Goal: Information Seeking & Learning: Learn about a topic

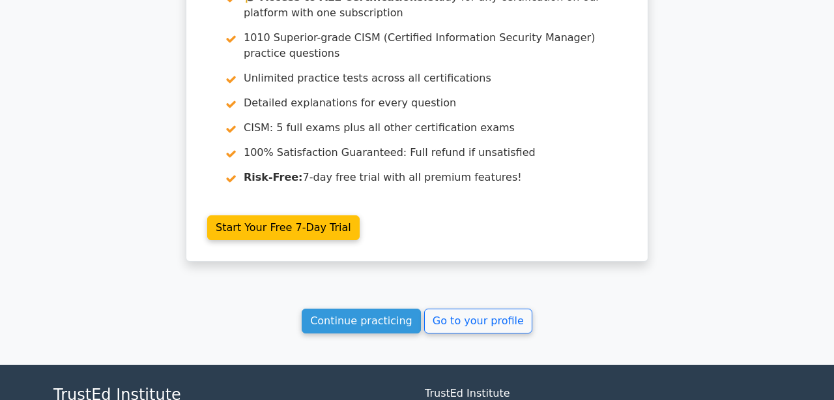
scroll to position [2435, 0]
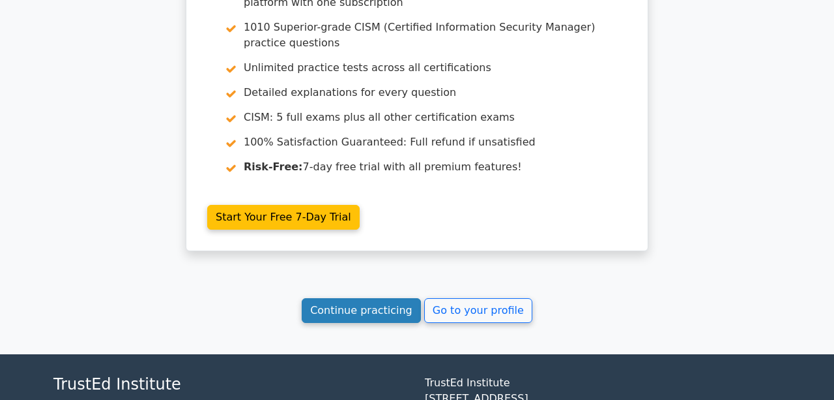
click at [366, 298] on link "Continue practicing" at bounding box center [361, 310] width 119 height 25
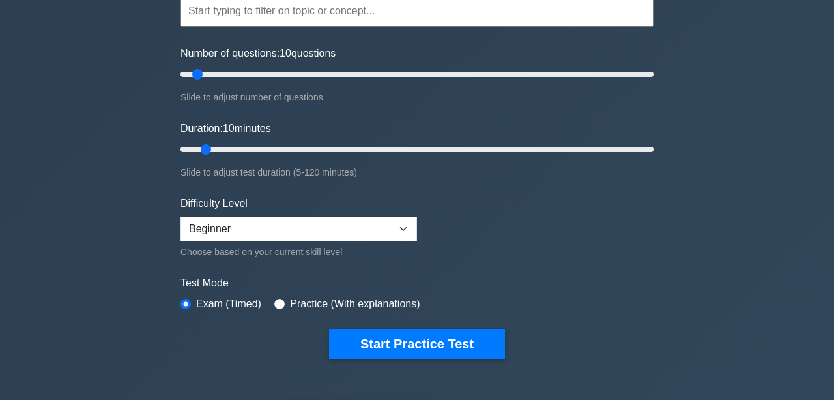
scroll to position [145, 0]
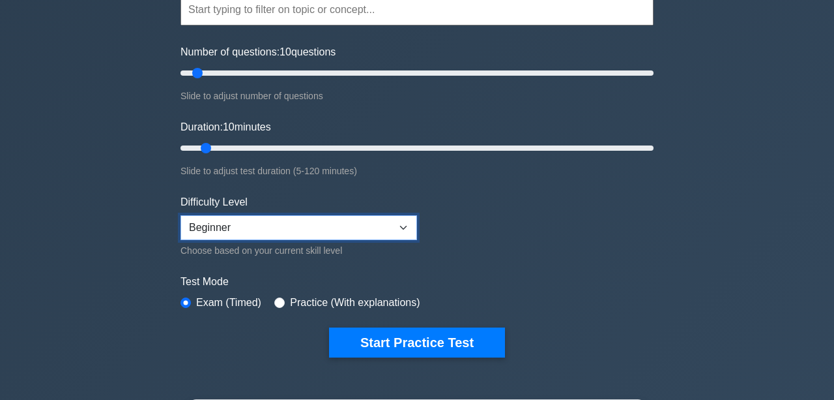
click at [357, 226] on select "Beginner Intermediate Expert" at bounding box center [299, 227] width 237 height 25
select select "expert"
click option "Expert" at bounding box center [0, 0] width 0 height 0
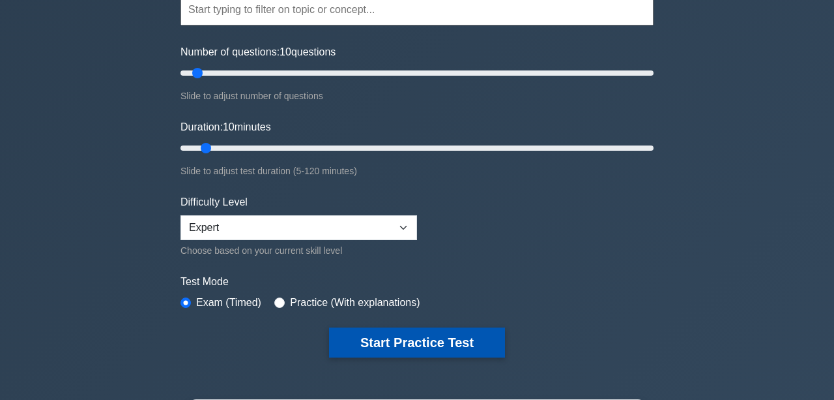
click at [419, 334] on button "Start Practice Test" at bounding box center [417, 342] width 176 height 30
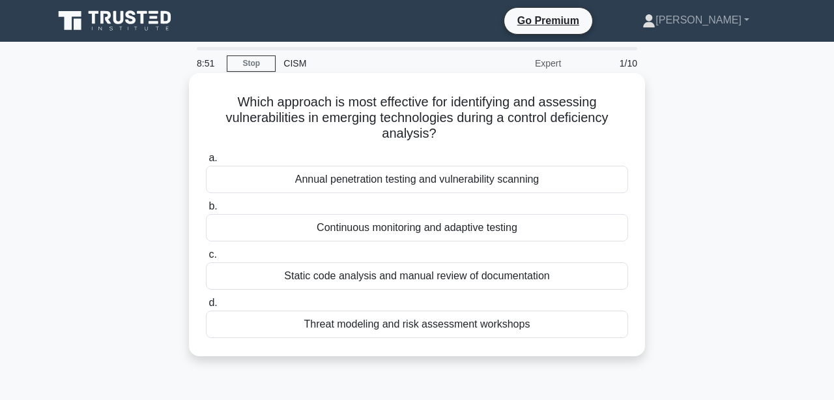
click at [585, 169] on div "Annual penetration testing and vulnerability scanning" at bounding box center [417, 179] width 422 height 27
click at [206, 162] on input "a. Annual penetration testing and vulnerability scanning" at bounding box center [206, 158] width 0 height 8
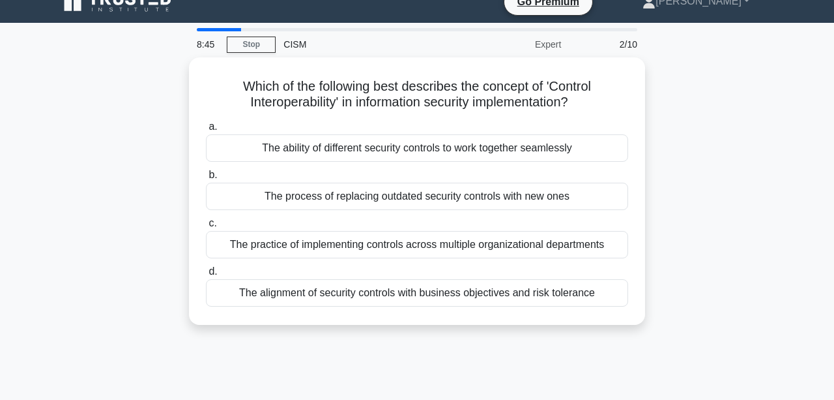
scroll to position [18, 0]
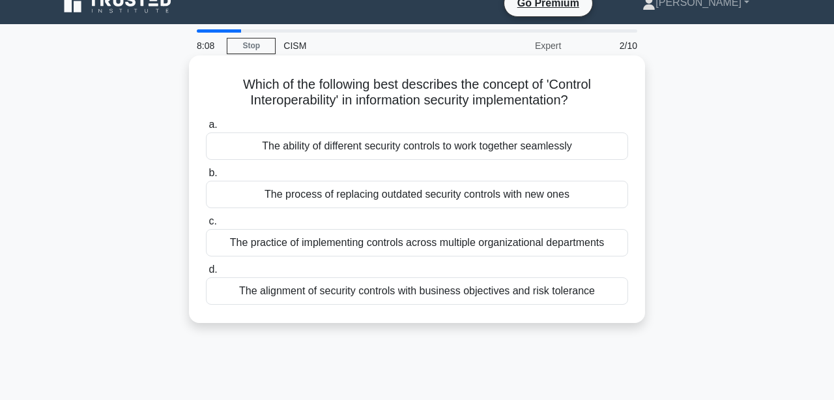
click at [570, 147] on div "The ability of different security controls to work together seamlessly" at bounding box center [417, 145] width 422 height 27
click at [206, 129] on input "a. The ability of different security controls to work together seamlessly" at bounding box center [206, 125] width 0 height 8
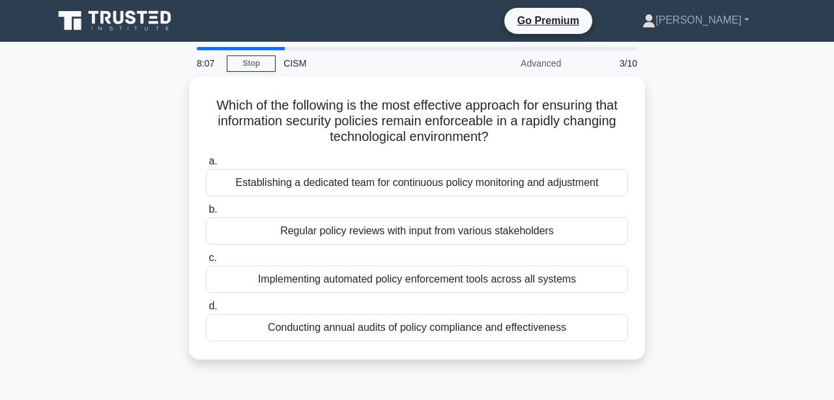
scroll to position [0, 0]
click at [741, 242] on div "Which of the following is the most effective approach for ensuring that informa…" at bounding box center [417, 225] width 743 height 299
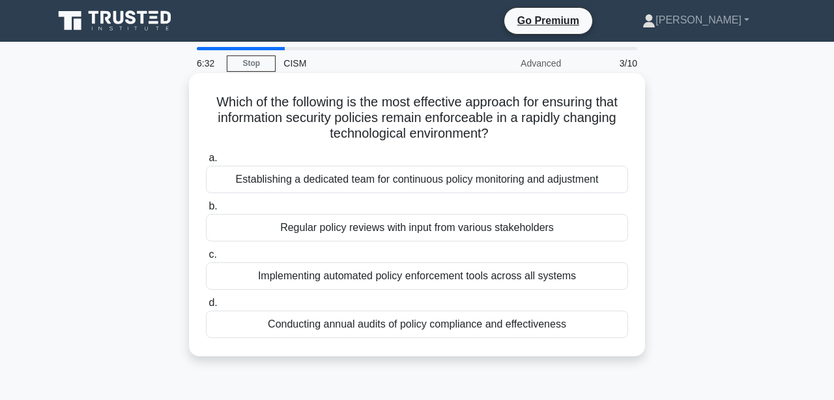
click at [592, 231] on div "Regular policy reviews with input from various stakeholders" at bounding box center [417, 227] width 422 height 27
click at [206, 211] on input "b. Regular policy reviews with input from various stakeholders" at bounding box center [206, 206] width 0 height 8
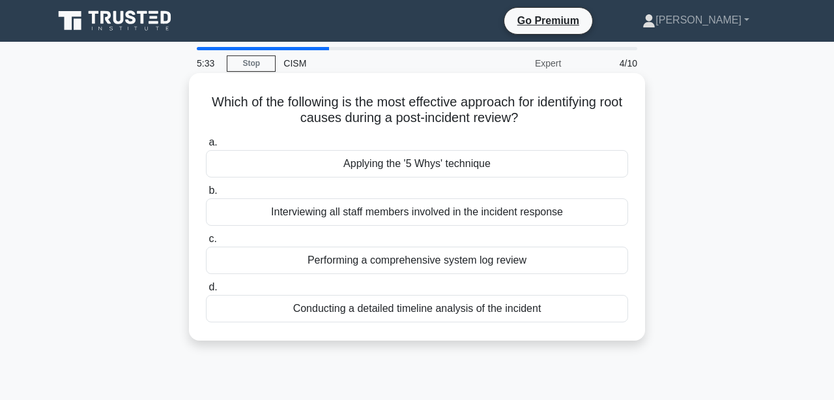
click at [577, 148] on label "a. Applying the '5 Whys' technique" at bounding box center [417, 155] width 422 height 43
click at [206, 147] on input "a. Applying the '5 Whys' technique" at bounding box center [206, 142] width 0 height 8
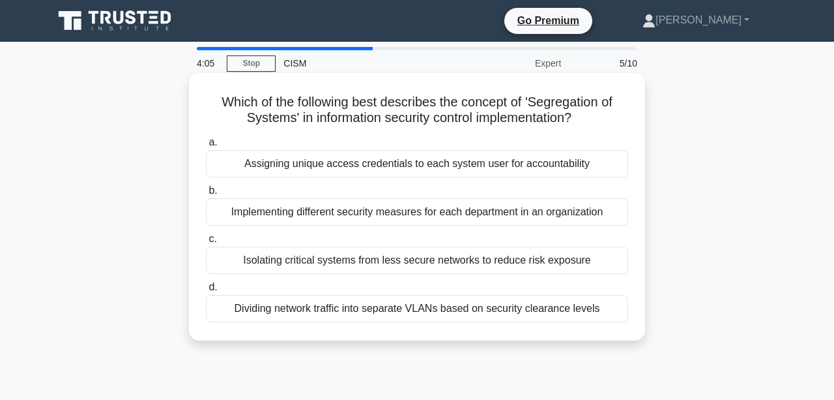
click at [611, 266] on div "Isolating critical systems from less secure networks to reduce risk exposure" at bounding box center [417, 259] width 422 height 27
click at [206, 243] on input "c. Isolating critical systems from less secure networks to reduce risk exposure" at bounding box center [206, 239] width 0 height 8
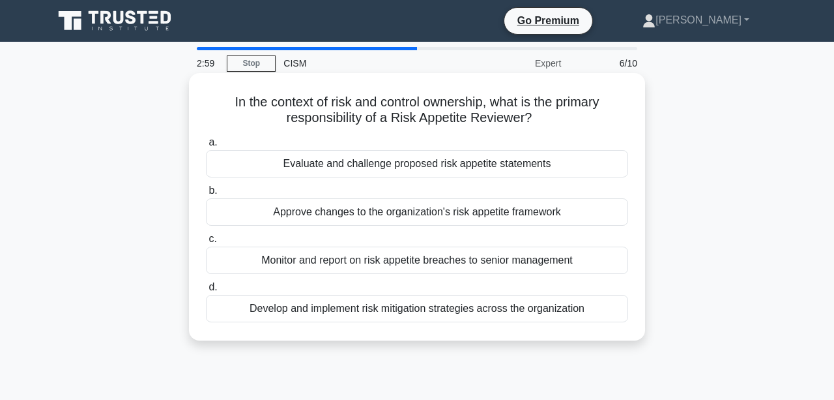
click at [596, 157] on div "Evaluate and challenge proposed risk appetite statements" at bounding box center [417, 163] width 422 height 27
click at [206, 147] on input "a. Evaluate and challenge proposed risk appetite statements" at bounding box center [206, 142] width 0 height 8
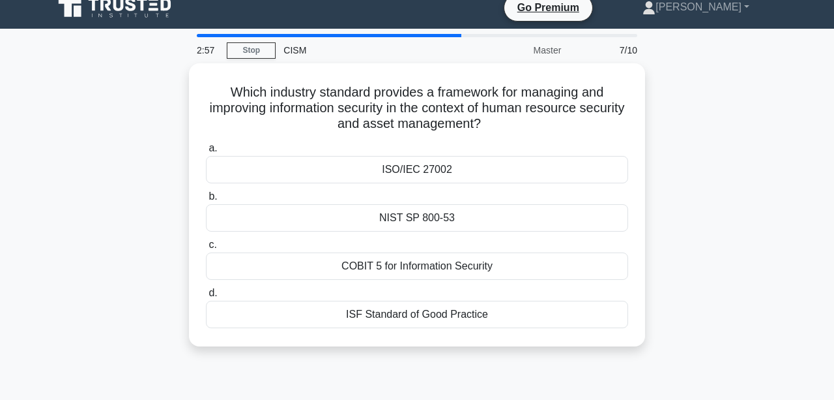
scroll to position [3, 0]
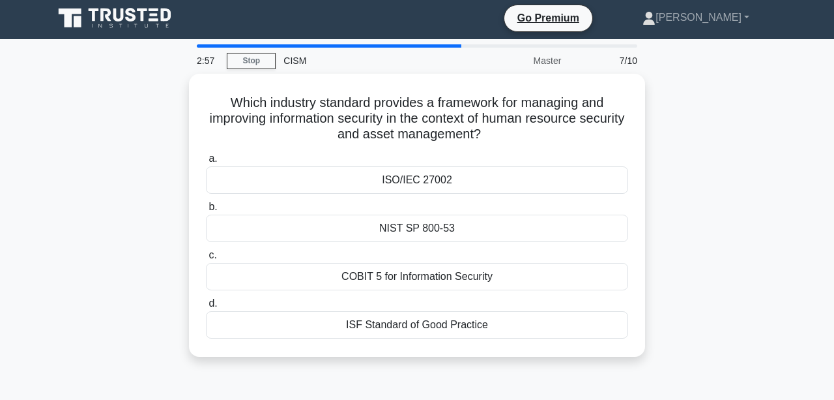
click at [710, 239] on div "Which industry standard provides a framework for managing and improving informa…" at bounding box center [417, 223] width 743 height 299
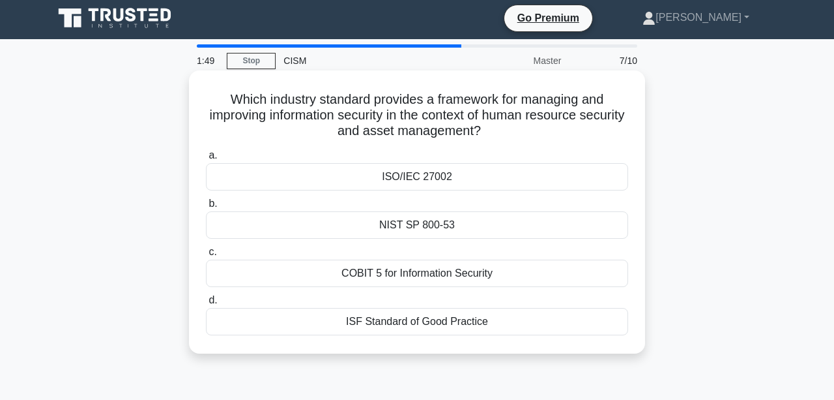
click at [615, 227] on div "NIST SP 800-53" at bounding box center [417, 224] width 422 height 27
click at [206, 208] on input "b. NIST SP 800-53" at bounding box center [206, 203] width 0 height 8
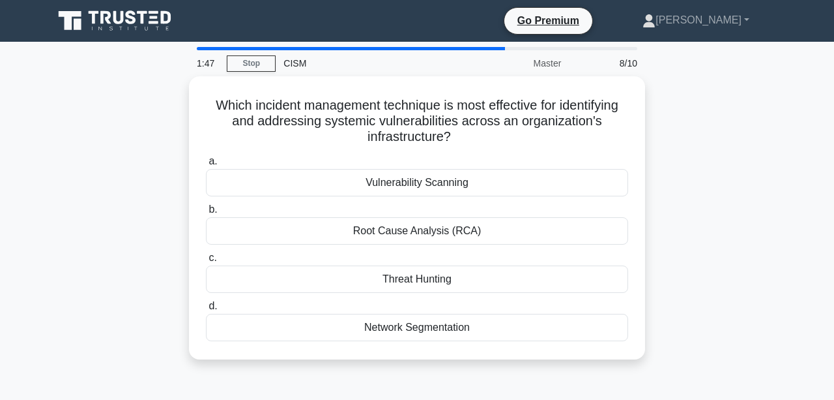
scroll to position [0, 0]
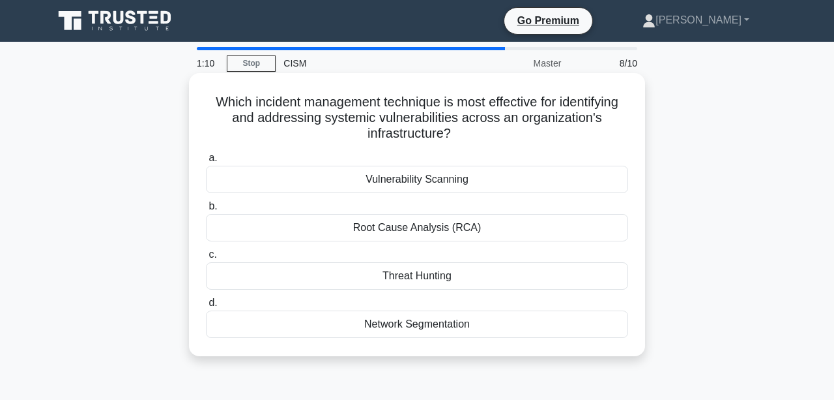
click at [610, 229] on div "Root Cause Analysis (RCA)" at bounding box center [417, 227] width 422 height 27
click at [206, 211] on input "b. Root Cause Analysis (RCA)" at bounding box center [206, 206] width 0 height 8
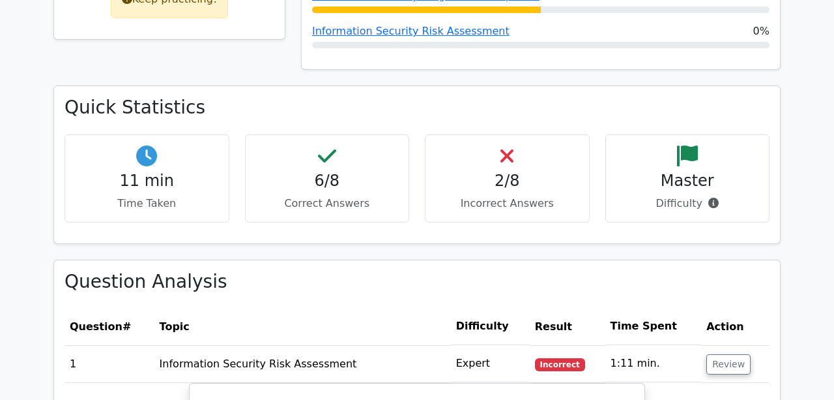
scroll to position [744, 0]
